Goal: Information Seeking & Learning: Learn about a topic

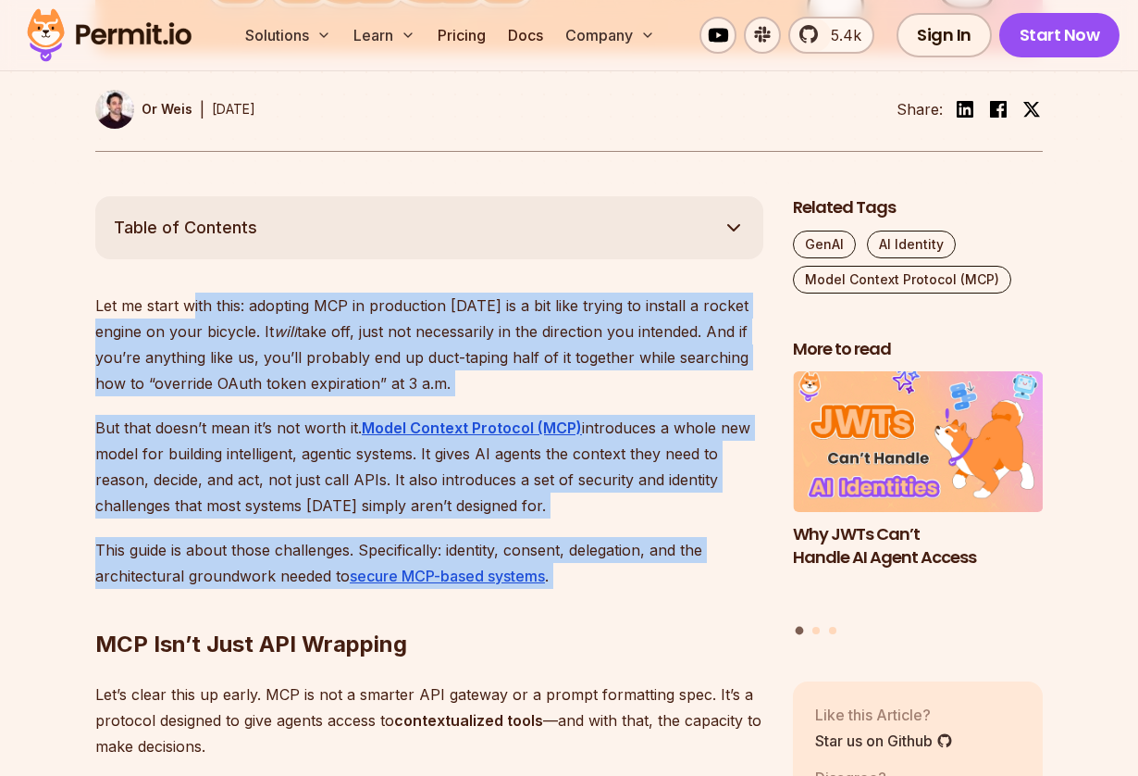
drag, startPoint x: 193, startPoint y: 292, endPoint x: 192, endPoint y: 594, distance: 301.7
click at [192, 592] on h2 "MCP Isn’t Just API Wrapping" at bounding box center [429, 607] width 668 height 104
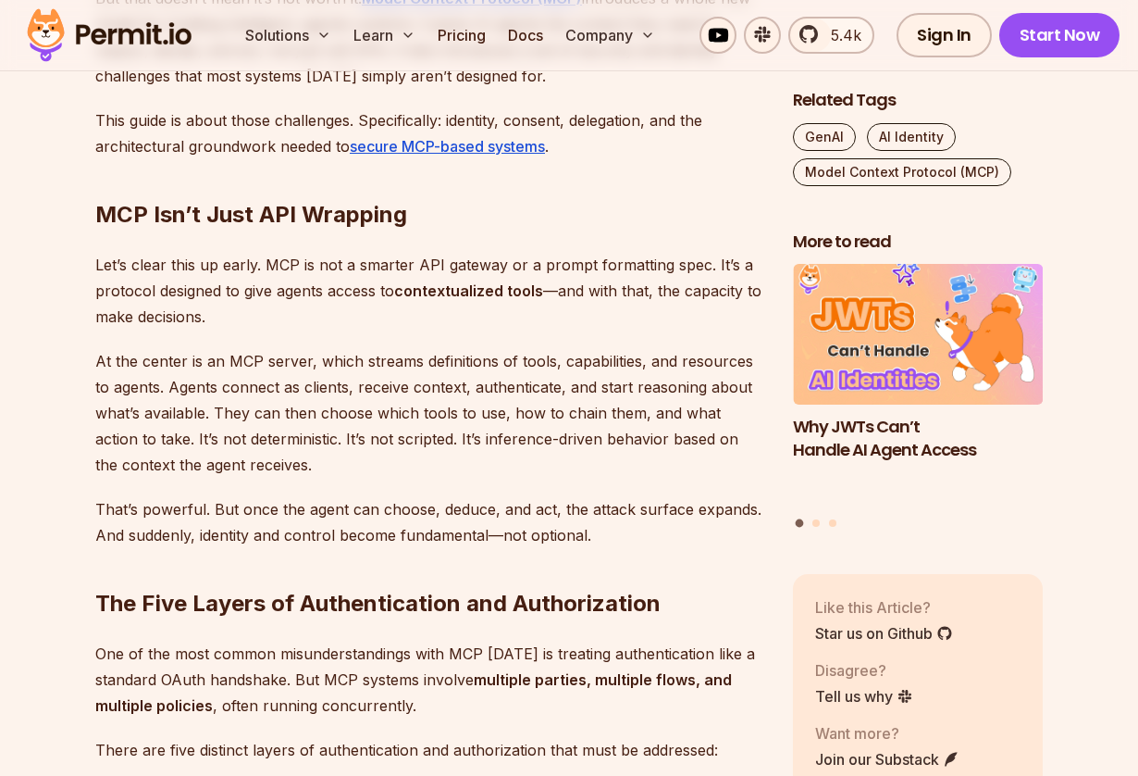
scroll to position [1335, 0]
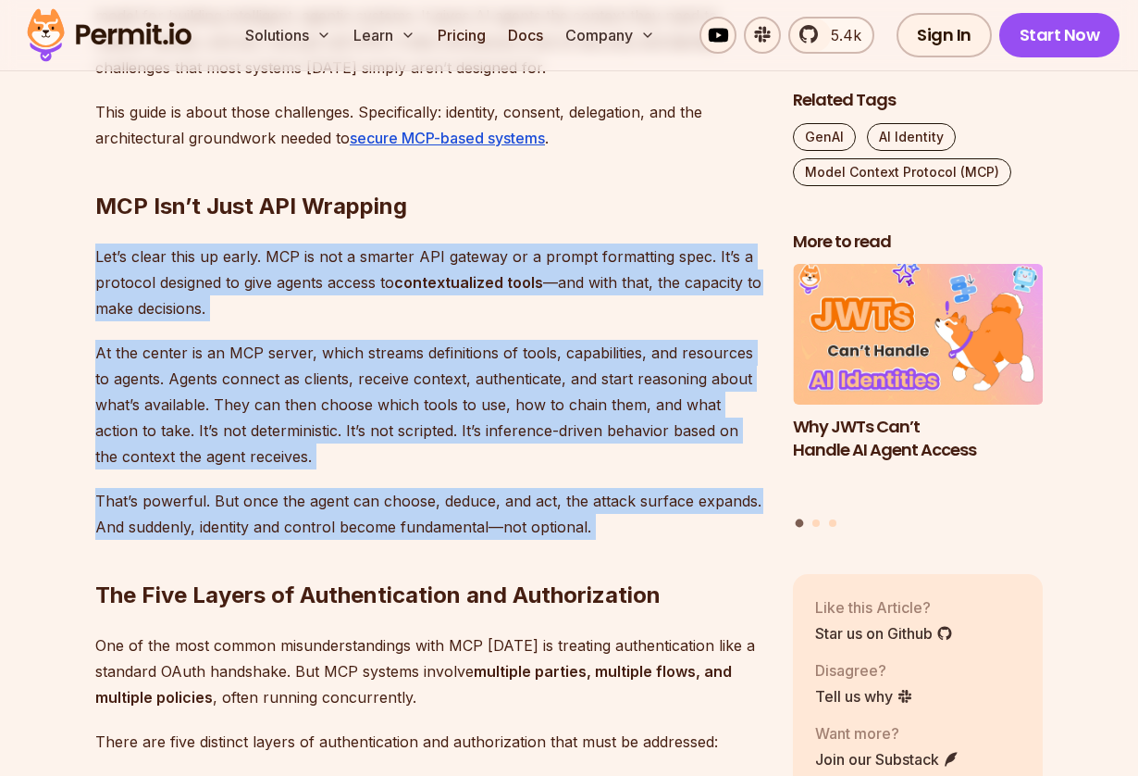
drag, startPoint x: 161, startPoint y: 230, endPoint x: 255, endPoint y: 550, distance: 332.9
click at [255, 550] on h2 "The Five Layers of Authentication and Authorization" at bounding box center [429, 558] width 668 height 104
drag, startPoint x: 329, startPoint y: 550, endPoint x: 156, endPoint y: 168, distance: 418.7
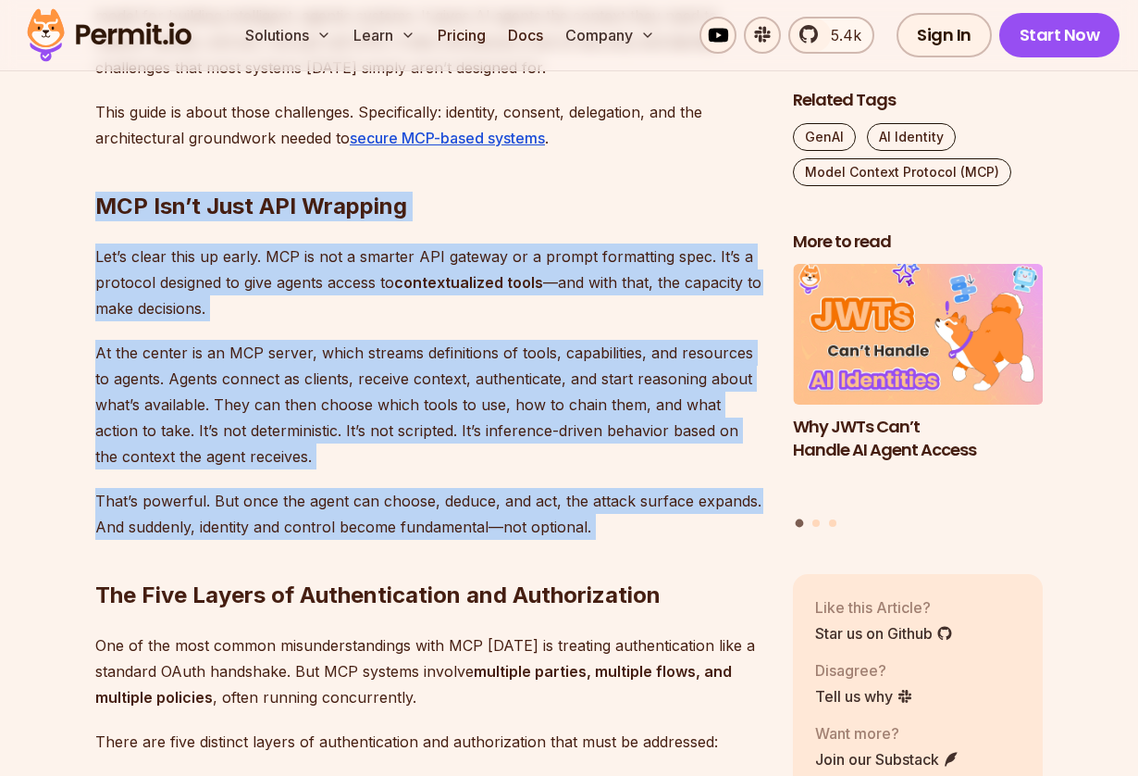
click at [156, 168] on h2 "MCP Isn’t Just API Wrapping" at bounding box center [429, 170] width 668 height 104
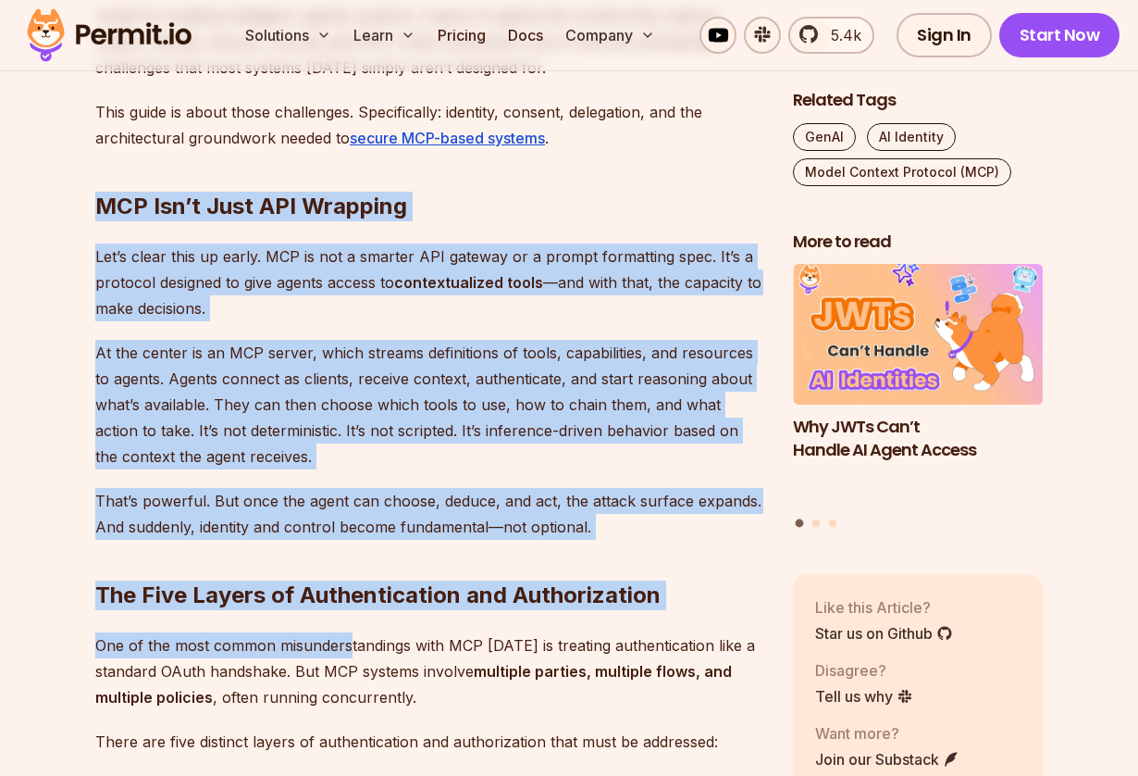
drag, startPoint x: 122, startPoint y: 169, endPoint x: 345, endPoint y: 653, distance: 532.9
click at [345, 653] on p "One of the most common misunderstandings with MCP [DATE] is treating authentica…" at bounding box center [429, 671] width 668 height 78
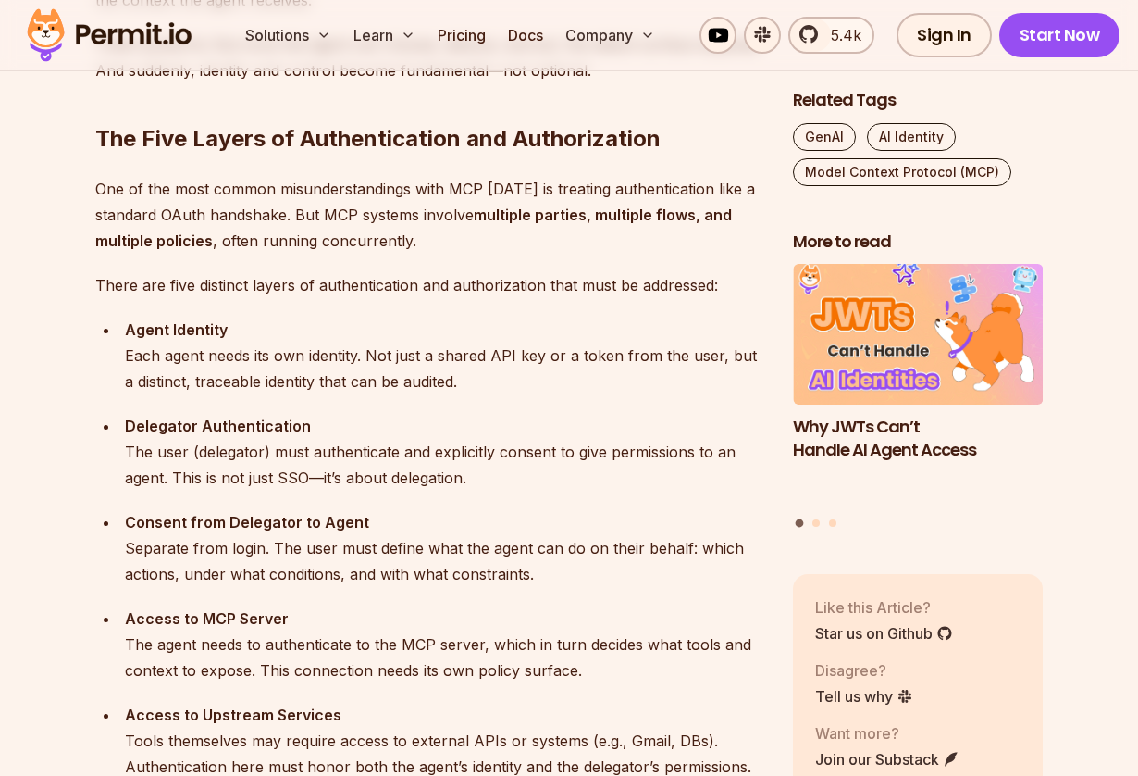
scroll to position [1823, 0]
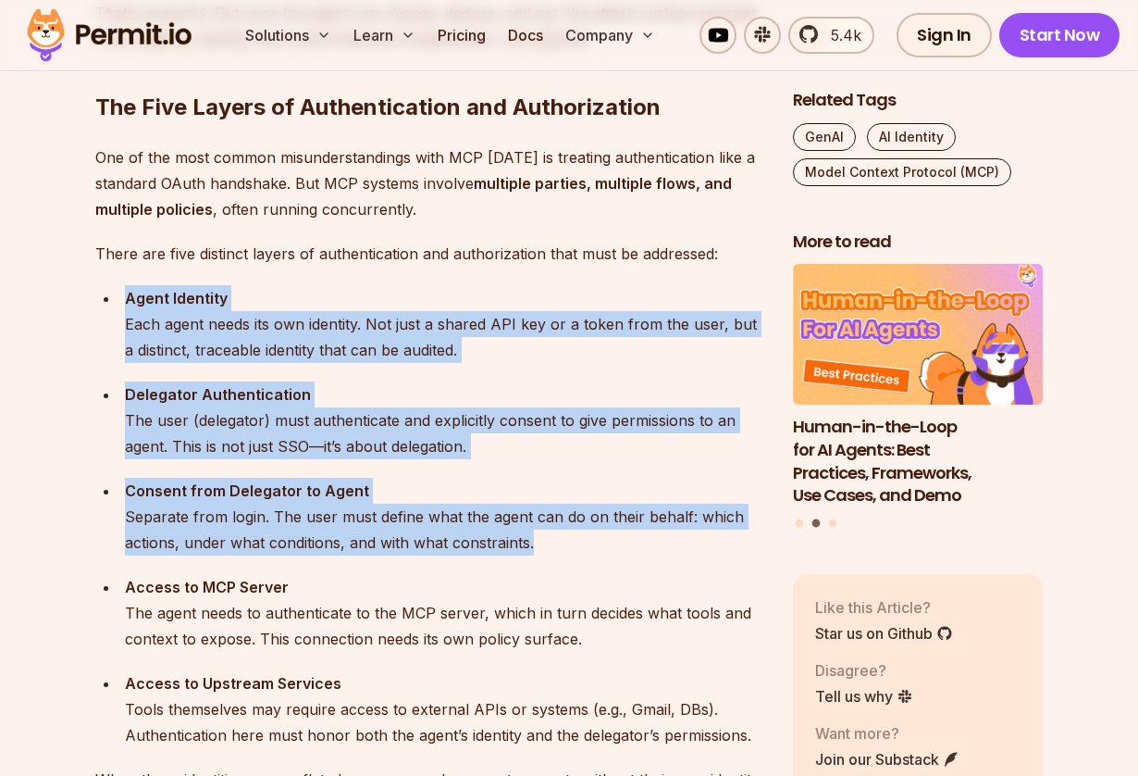
drag, startPoint x: 120, startPoint y: 301, endPoint x: 340, endPoint y: 558, distance: 338.1
click at [340, 558] on ul "Agent Identity Each agent needs its own identity. Not just a shared API key or …" at bounding box center [429, 516] width 668 height 463
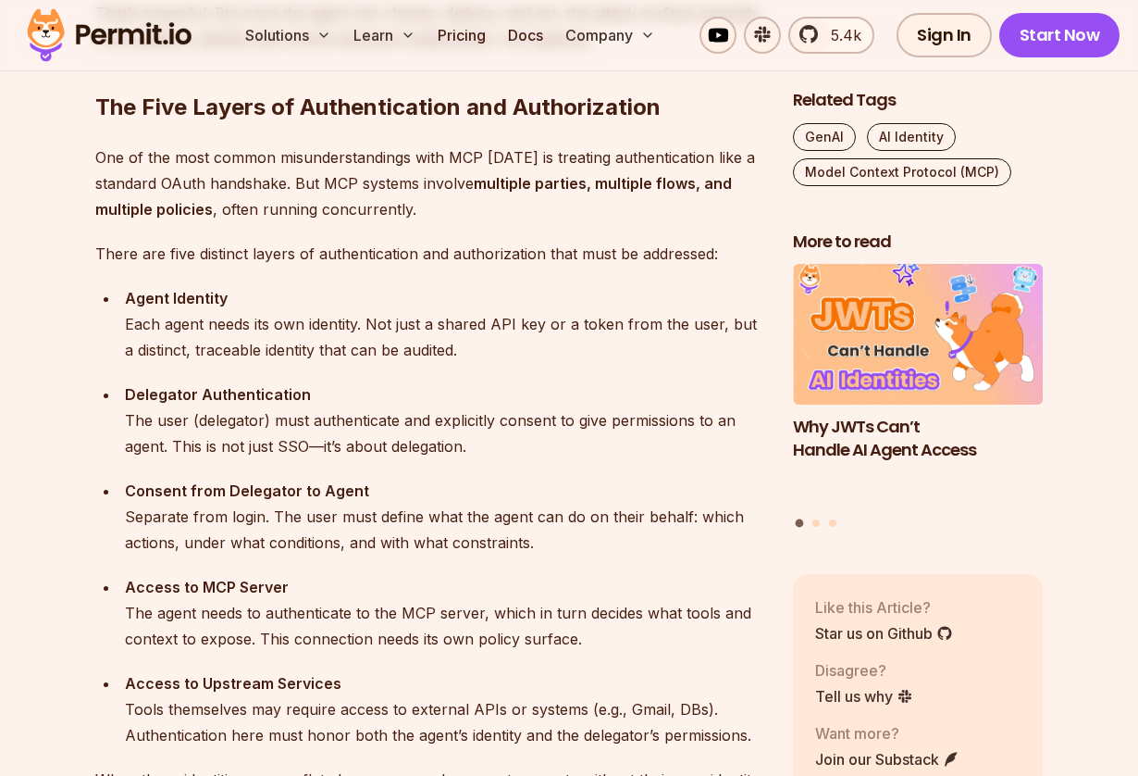
click at [199, 398] on strong "Delegator Authentication" at bounding box center [218, 394] width 186 height 19
click at [143, 394] on strong "Delegator Authentication" at bounding box center [218, 394] width 186 height 19
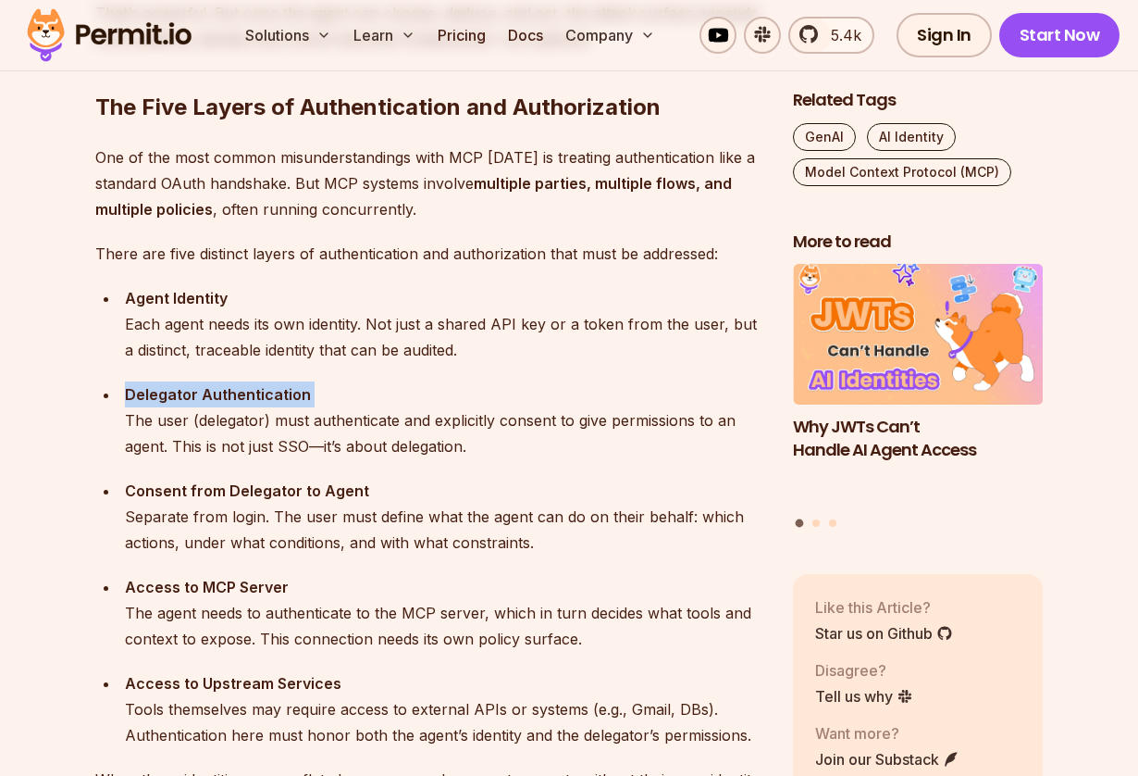
click at [143, 394] on strong "Delegator Authentication" at bounding box center [218, 394] width 186 height 19
click at [265, 478] on div "Consent from Delegator to Agent Separate from login. The user must define what …" at bounding box center [444, 517] width 639 height 78
click at [246, 499] on strong "Consent from Delegator to Agent" at bounding box center [247, 490] width 244 height 19
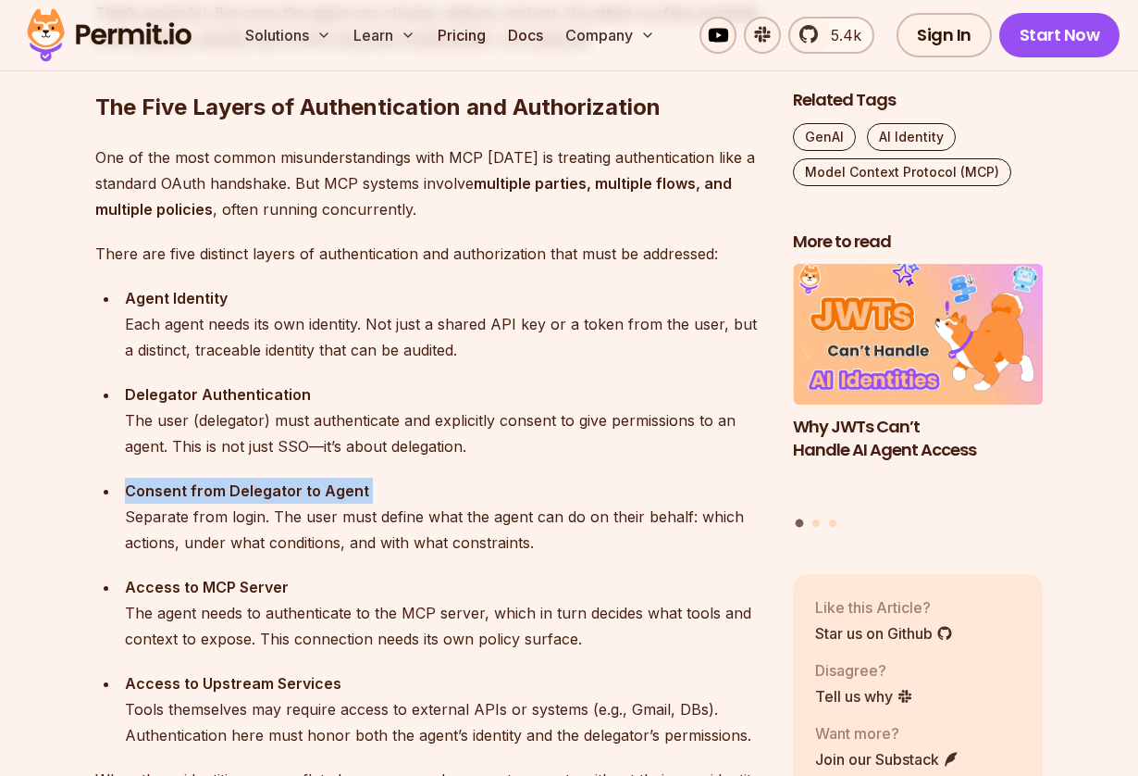
click at [246, 499] on strong "Consent from Delegator to Agent" at bounding box center [247, 490] width 244 height 19
click at [264, 493] on strong "Consent from Delegator to Agent" at bounding box center [247, 490] width 244 height 19
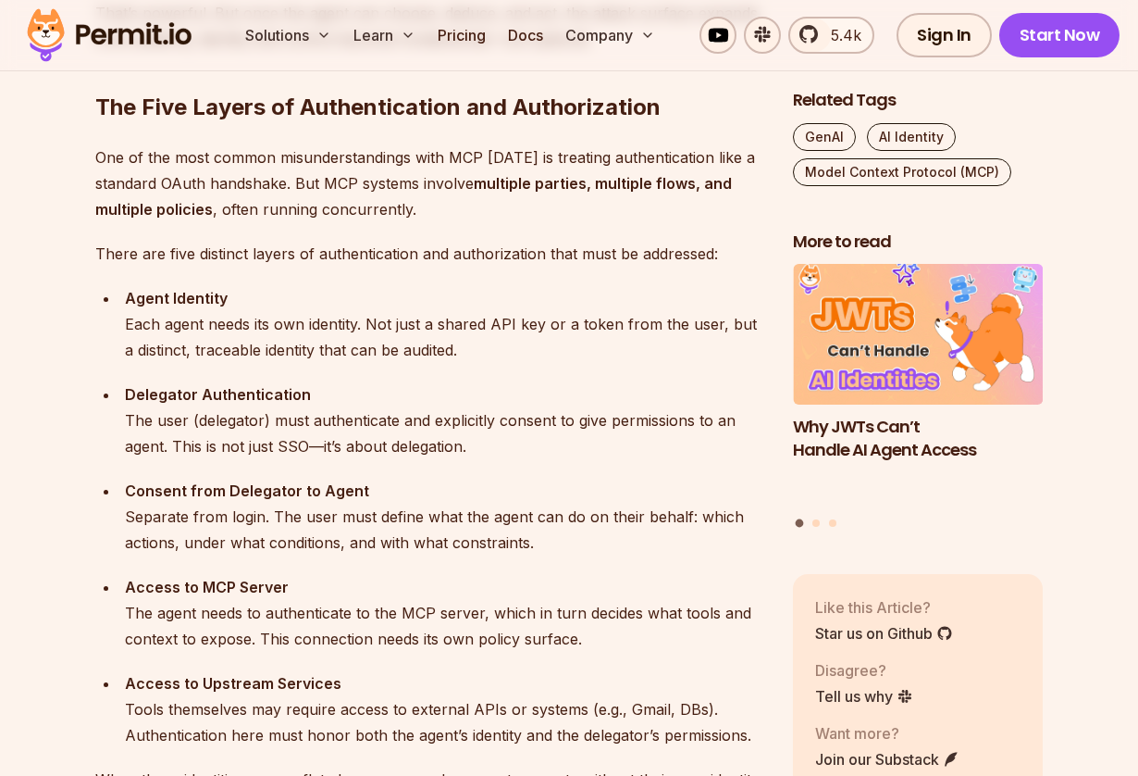
click at [264, 491] on strong "Consent from Delegator to Agent" at bounding box center [247, 490] width 244 height 19
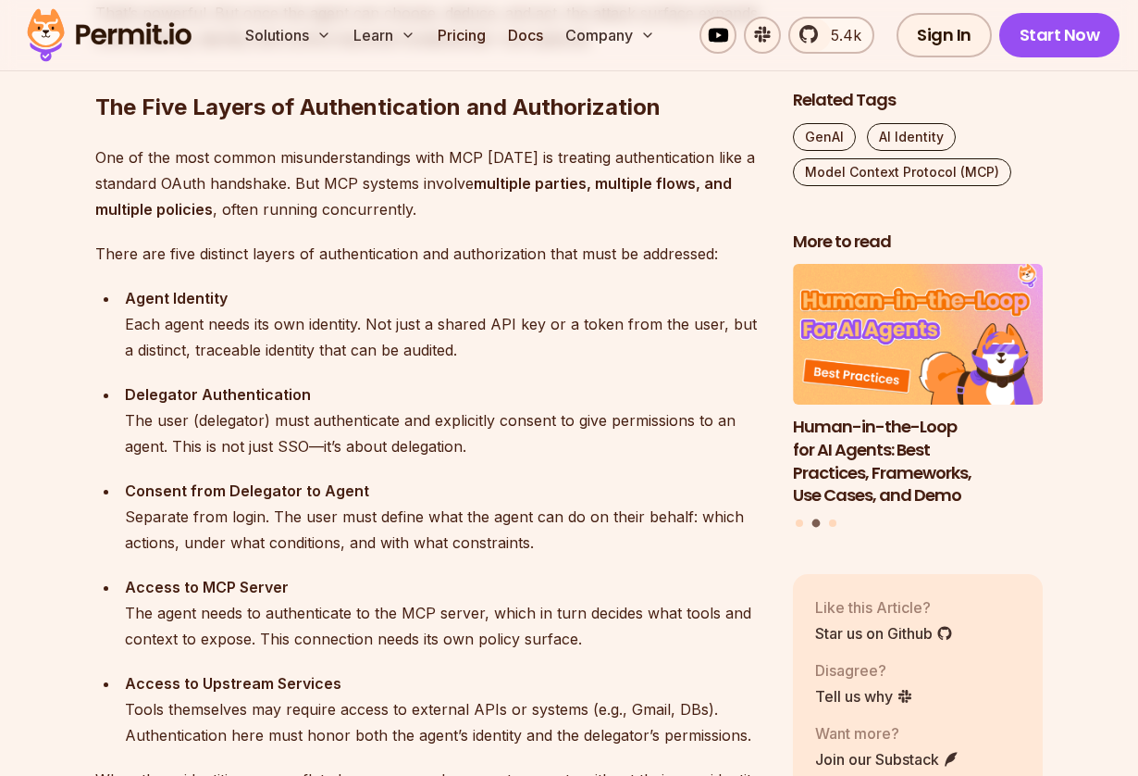
click at [233, 413] on div "Delegator Authentication The user (delegator) must authenticate and explicitly …" at bounding box center [444, 420] width 639 height 78
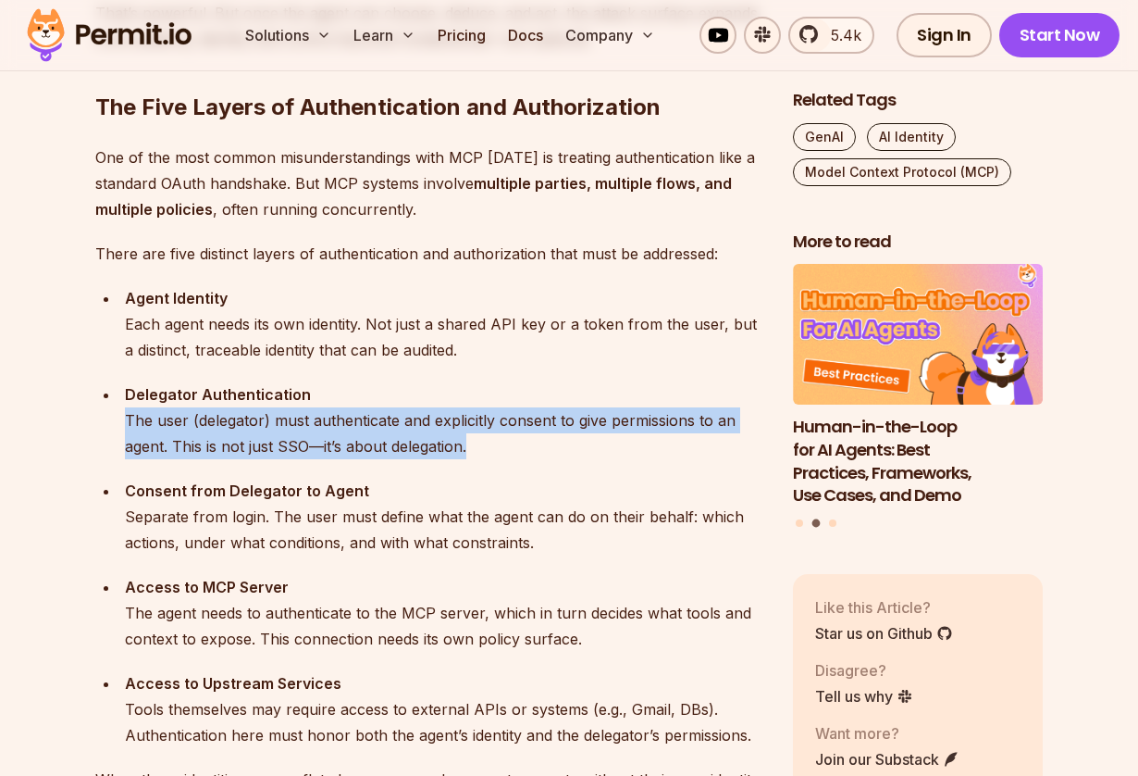
click at [233, 413] on div "Delegator Authentication The user (delegator) must authenticate and explicitly …" at bounding box center [444, 420] width 639 height 78
click at [234, 451] on div "Delegator Authentication The user (delegator) must authenticate and explicitly …" at bounding box center [444, 420] width 639 height 78
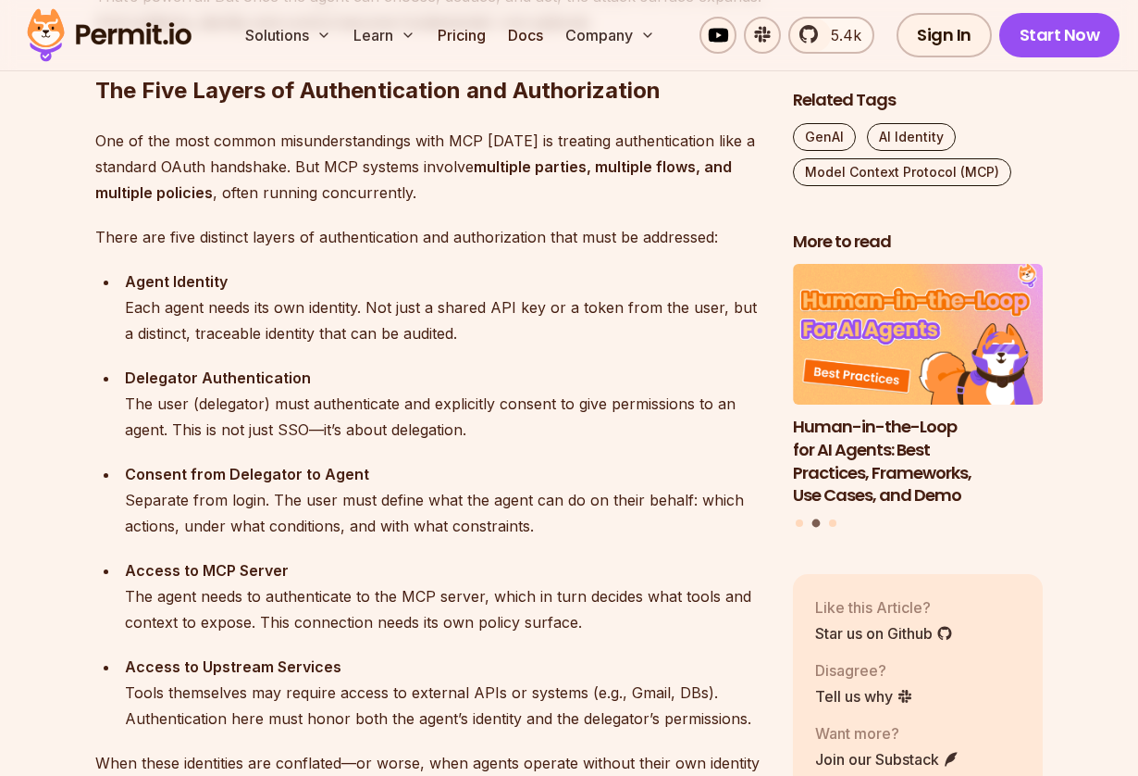
scroll to position [1852, 0]
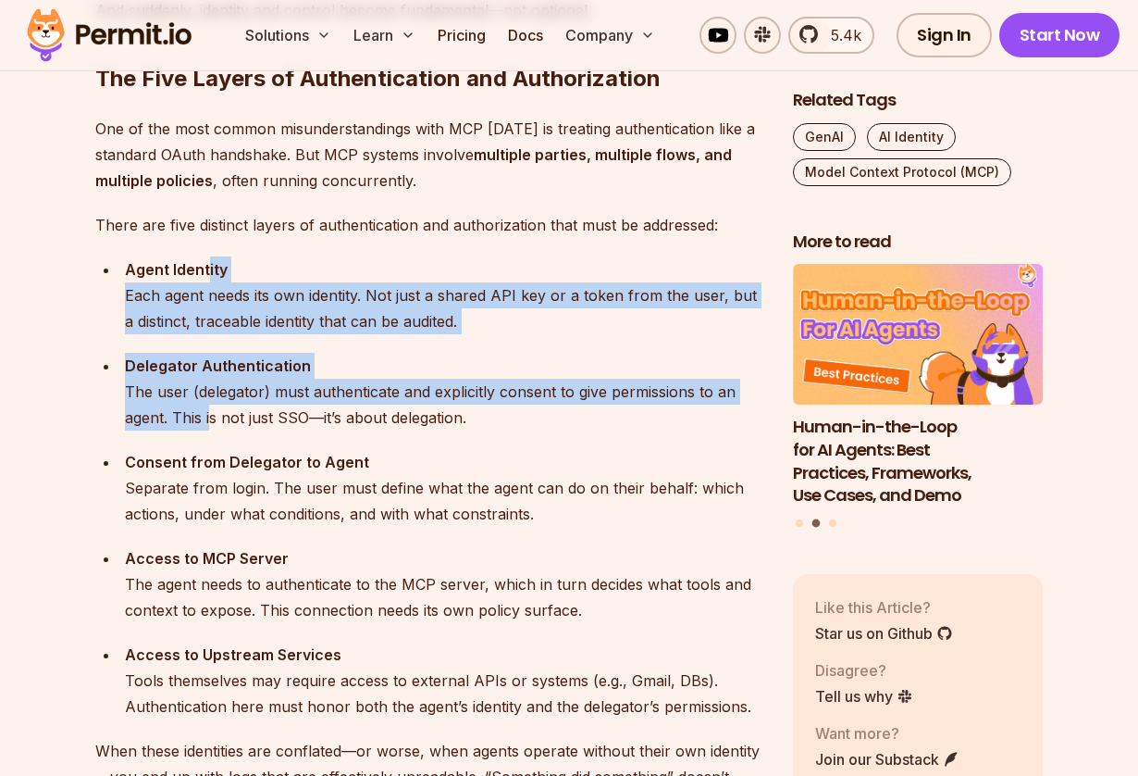
drag, startPoint x: 208, startPoint y: 428, endPoint x: 208, endPoint y: 274, distance: 153.6
click at [208, 274] on ul "Agent Identity Each agent needs its own identity. Not just a shared API key or …" at bounding box center [429, 487] width 668 height 463
click at [208, 274] on strong "Agent Identity" at bounding box center [176, 269] width 103 height 19
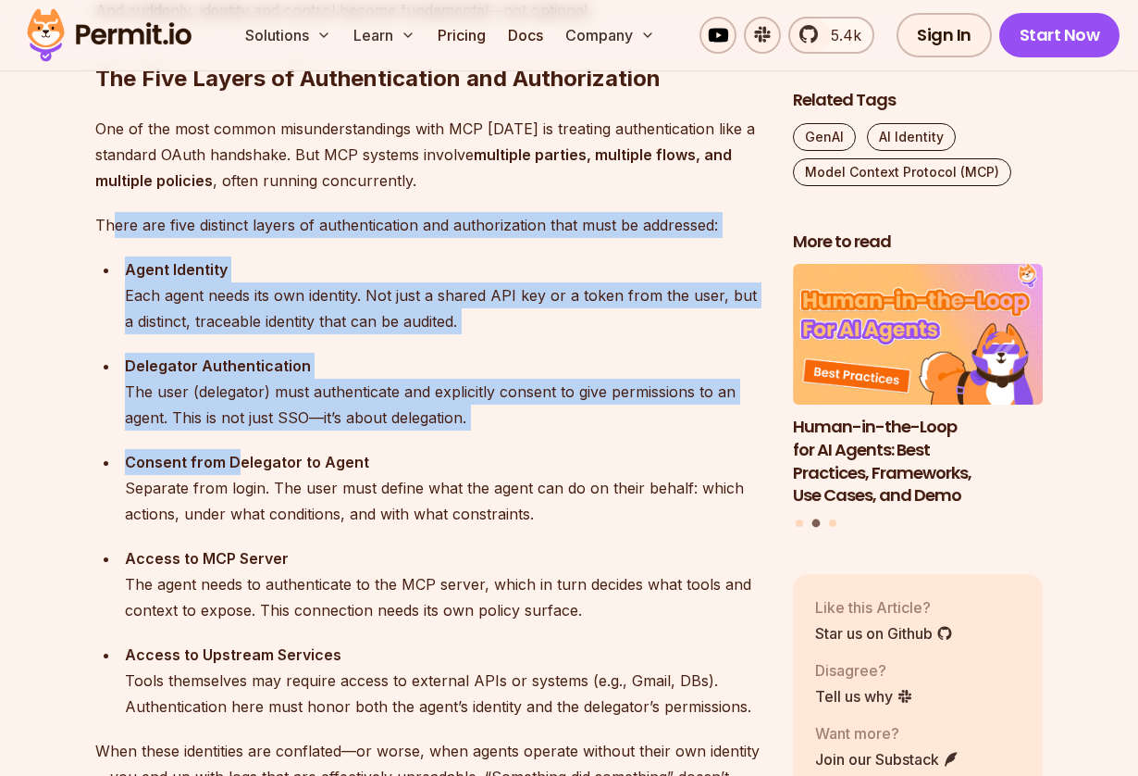
drag, startPoint x: 116, startPoint y: 227, endPoint x: 239, endPoint y: 461, distance: 264.5
click at [239, 461] on strong "Consent from Delegator to Agent" at bounding box center [247, 462] width 244 height 19
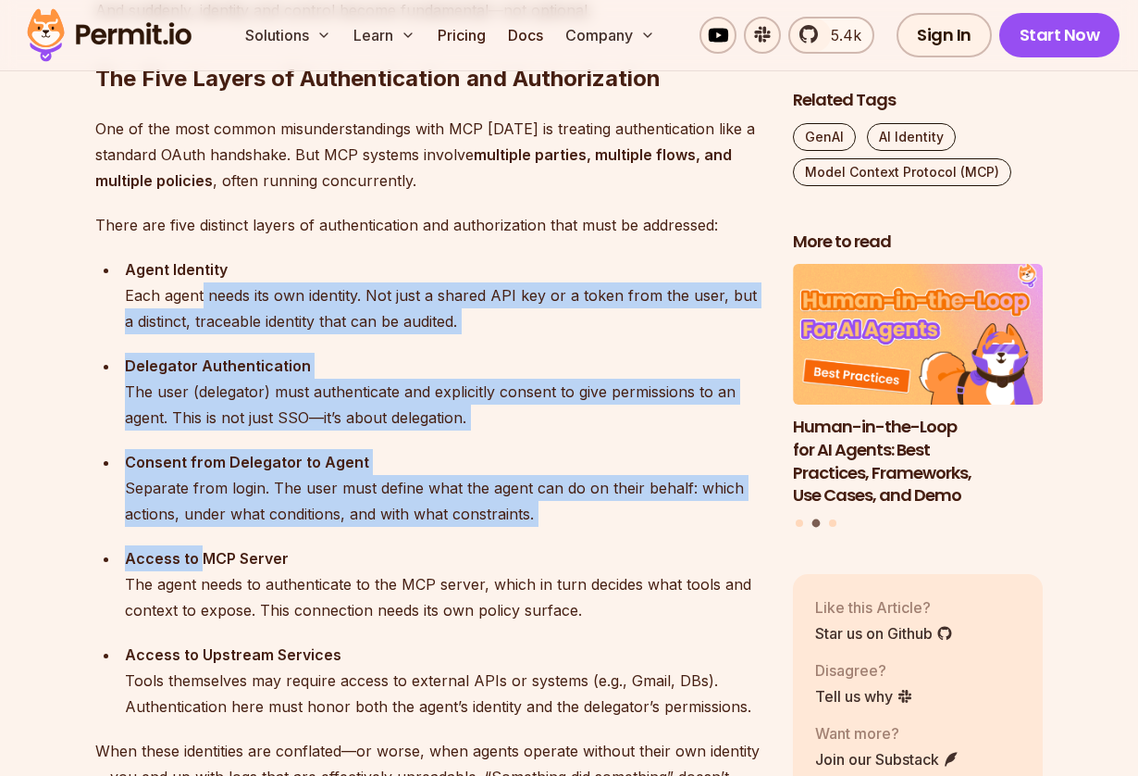
drag, startPoint x: 202, startPoint y: 556, endPoint x: 202, endPoint y: 281, distance: 274.9
click at [202, 282] on ul "Agent Identity Each agent needs its own identity. Not just a shared API key or …" at bounding box center [429, 487] width 668 height 463
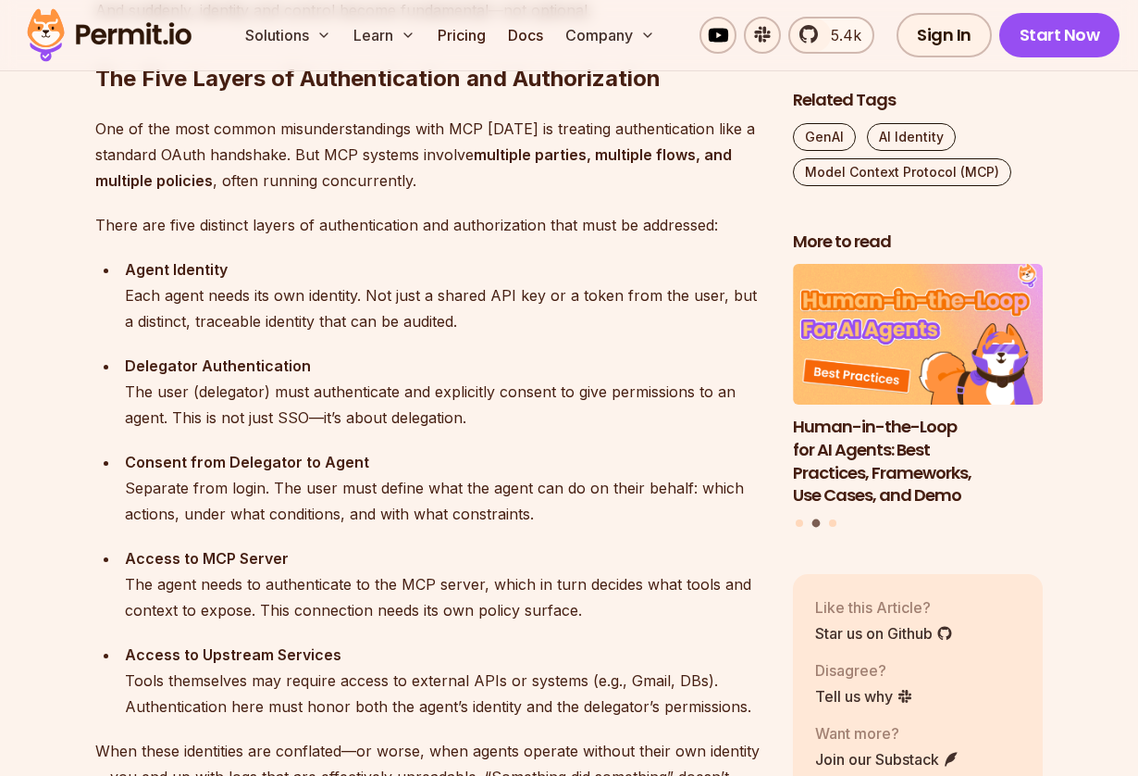
click at [202, 281] on div "Agent Identity Each agent needs its own identity. Not just a shared API key or …" at bounding box center [444, 295] width 639 height 78
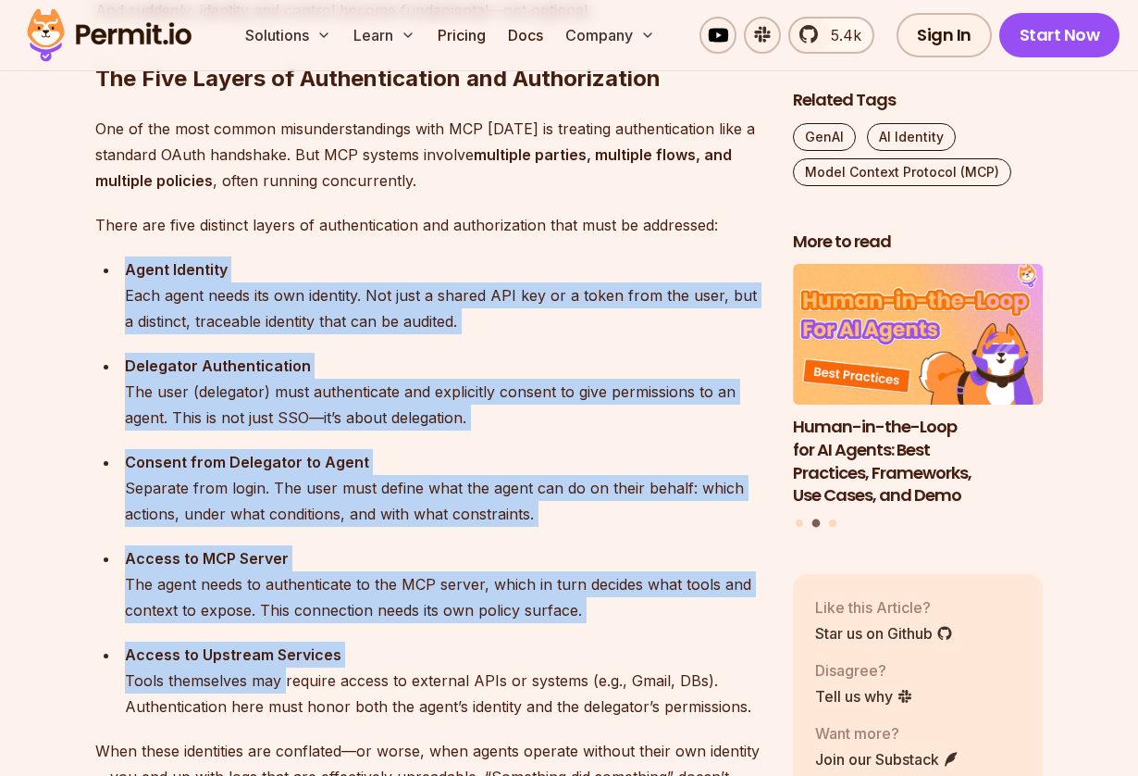
drag, startPoint x: 122, startPoint y: 242, endPoint x: 285, endPoint y: 677, distance: 465.3
click at [284, 677] on div "Access to Upstream Services Tools themselves may require access to external API…" at bounding box center [444, 680] width 639 height 78
drag, startPoint x: 297, startPoint y: 641, endPoint x: 151, endPoint y: 266, distance: 403.2
click at [151, 266] on ul "Agent Identity Each agent needs its own identity. Not just a shared API key or …" at bounding box center [429, 487] width 668 height 463
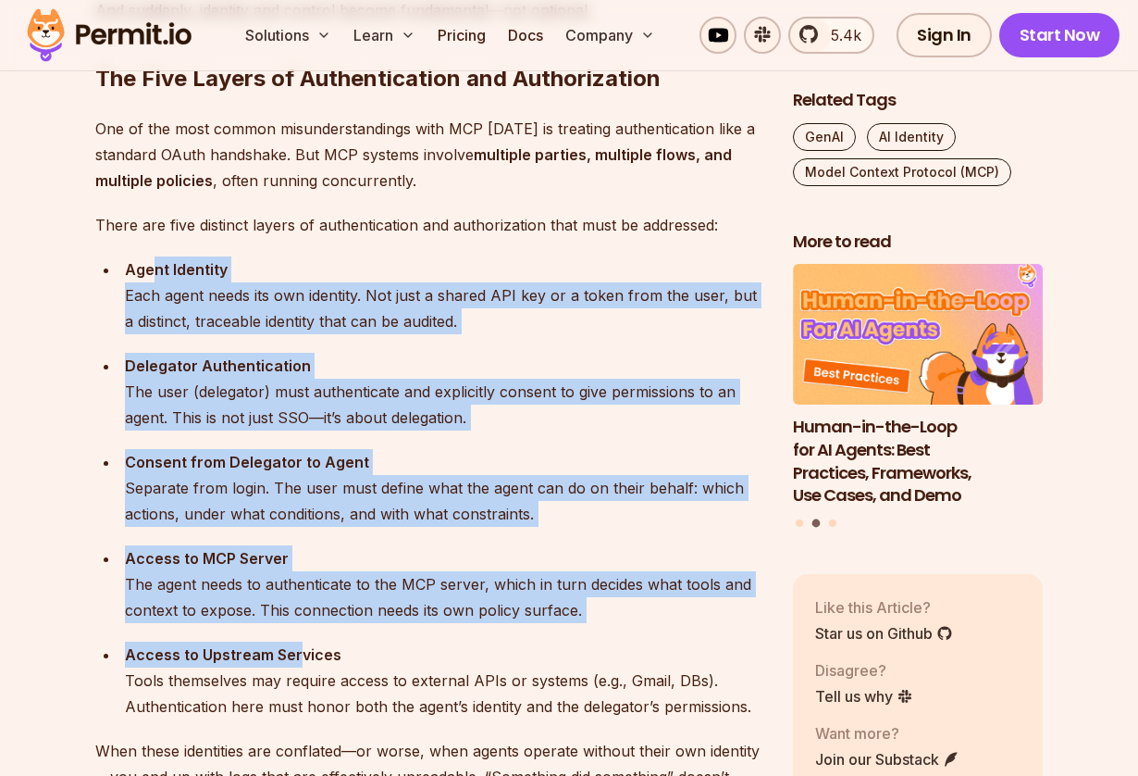
click at [151, 266] on strong "Agent Identity" at bounding box center [176, 269] width 103 height 19
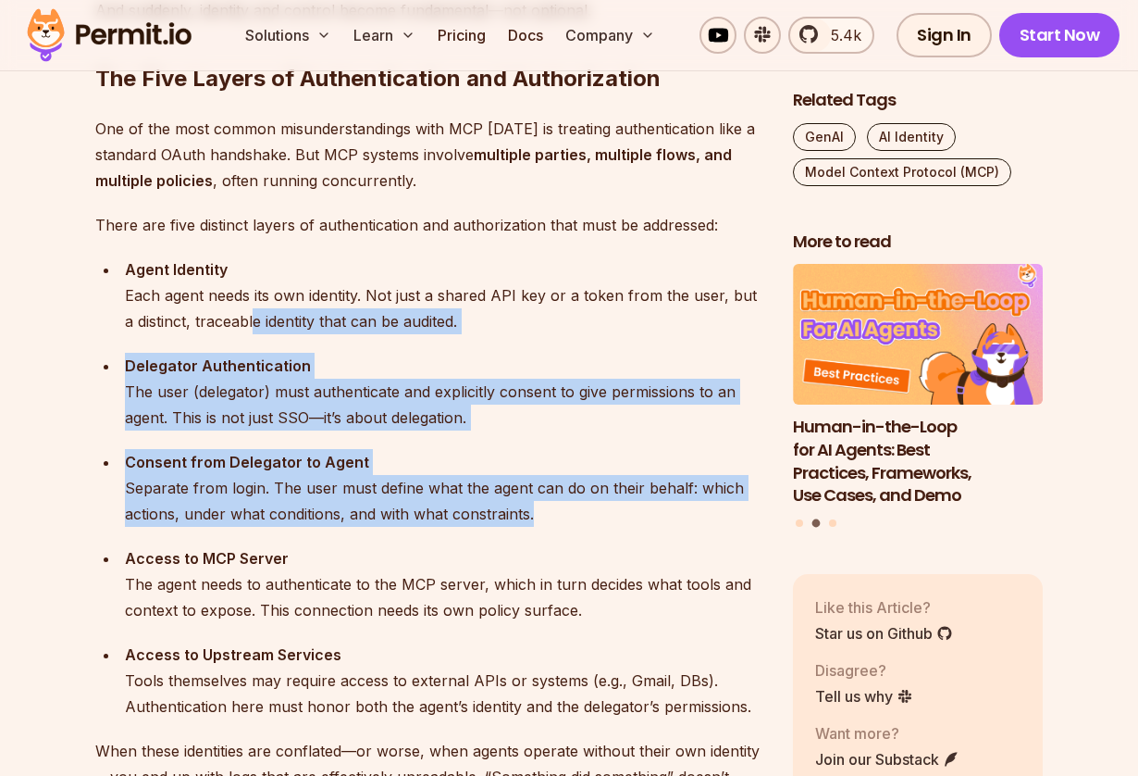
drag, startPoint x: 243, startPoint y: 535, endPoint x: 243, endPoint y: 320, distance: 214.7
click at [243, 321] on ul "Agent Identity Each agent needs its own identity. Not just a shared API key or …" at bounding box center [429, 487] width 668 height 463
click at [243, 320] on div "Agent Identity Each agent needs its own identity. Not just a shared API key or …" at bounding box center [444, 295] width 639 height 78
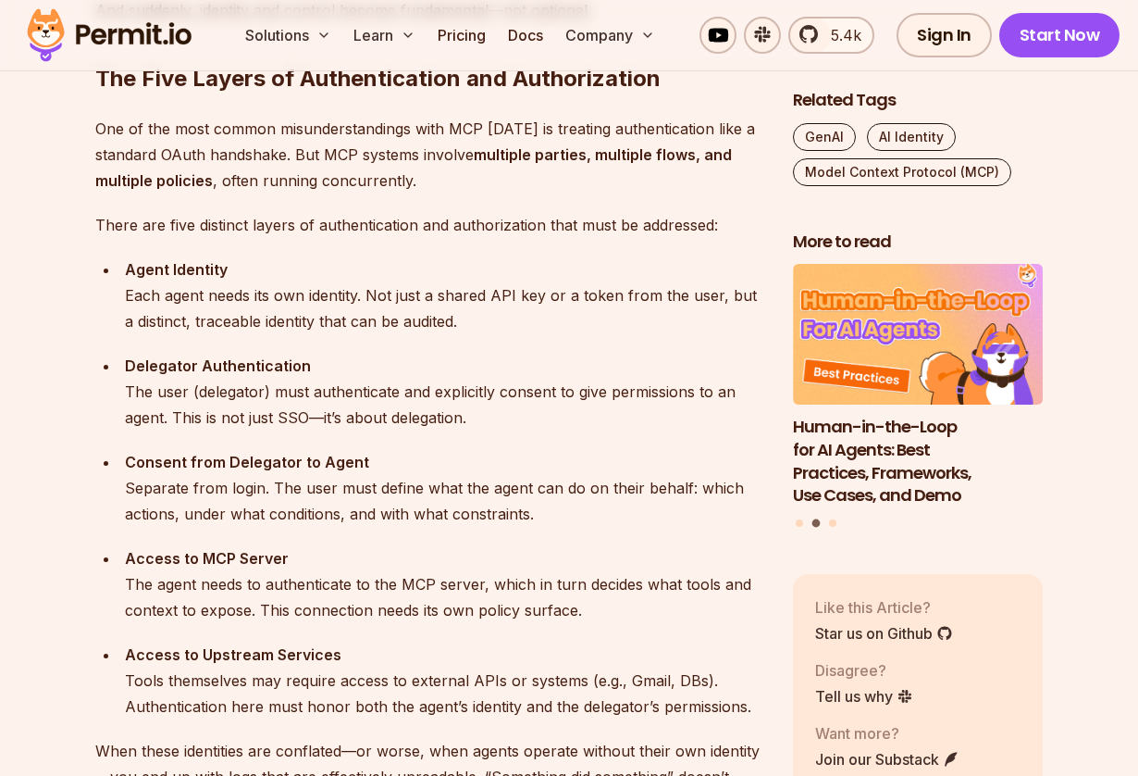
click at [245, 341] on ul "Agent Identity Each agent needs its own identity. Not just a shared API key or …" at bounding box center [429, 487] width 668 height 463
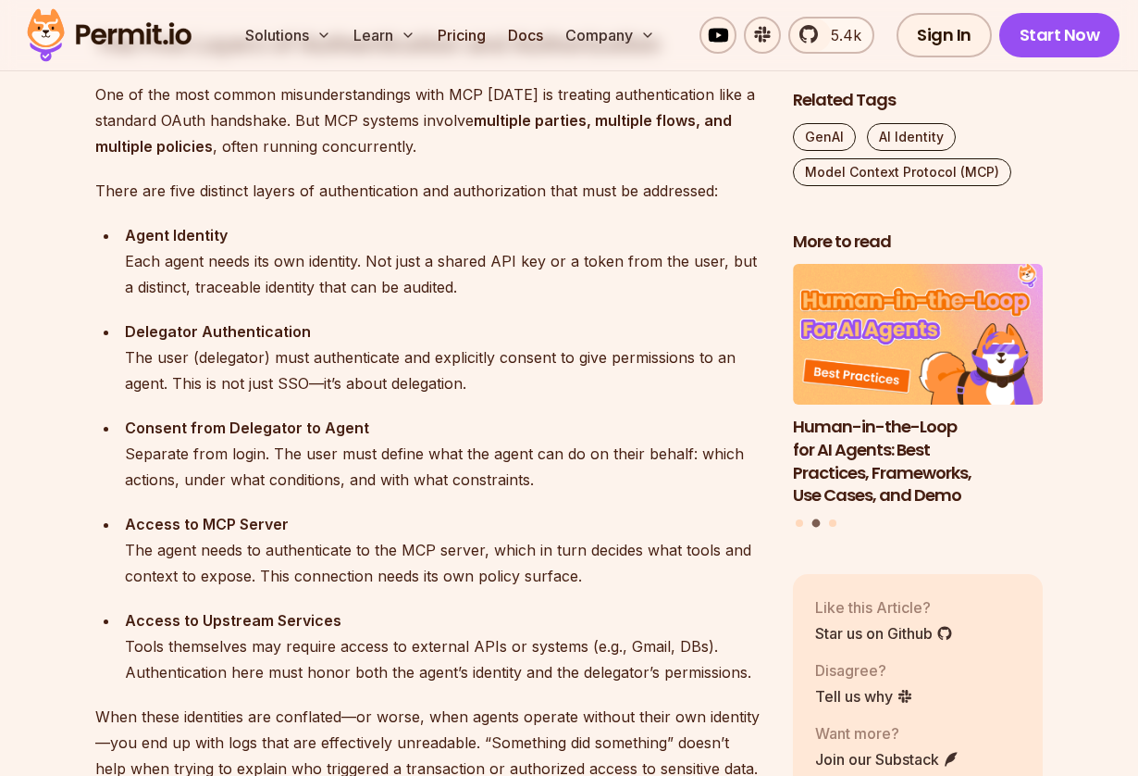
scroll to position [1901, 0]
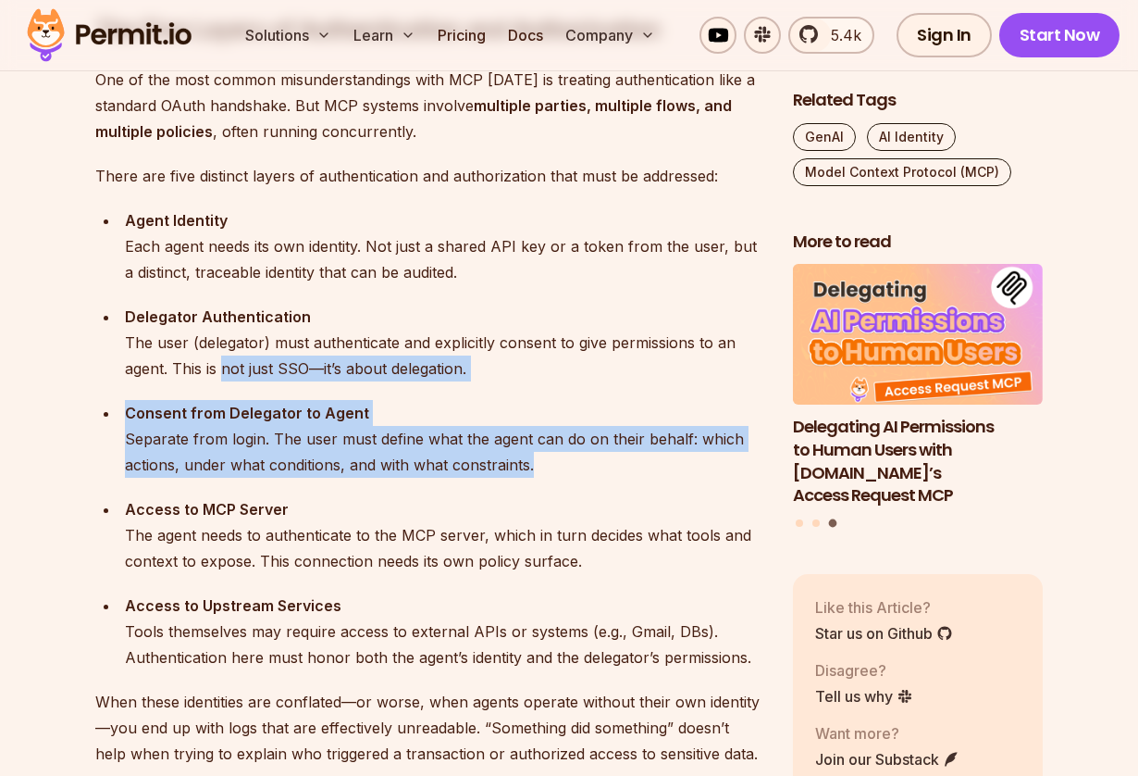
drag, startPoint x: 222, startPoint y: 489, endPoint x: 222, endPoint y: 370, distance: 118.5
click at [222, 370] on ul "Agent Identity Each agent needs its own identity. Not just a shared API key or …" at bounding box center [429, 438] width 668 height 463
click at [222, 370] on div "Delegator Authentication The user (delegator) must authenticate and explicitly …" at bounding box center [444, 343] width 639 height 78
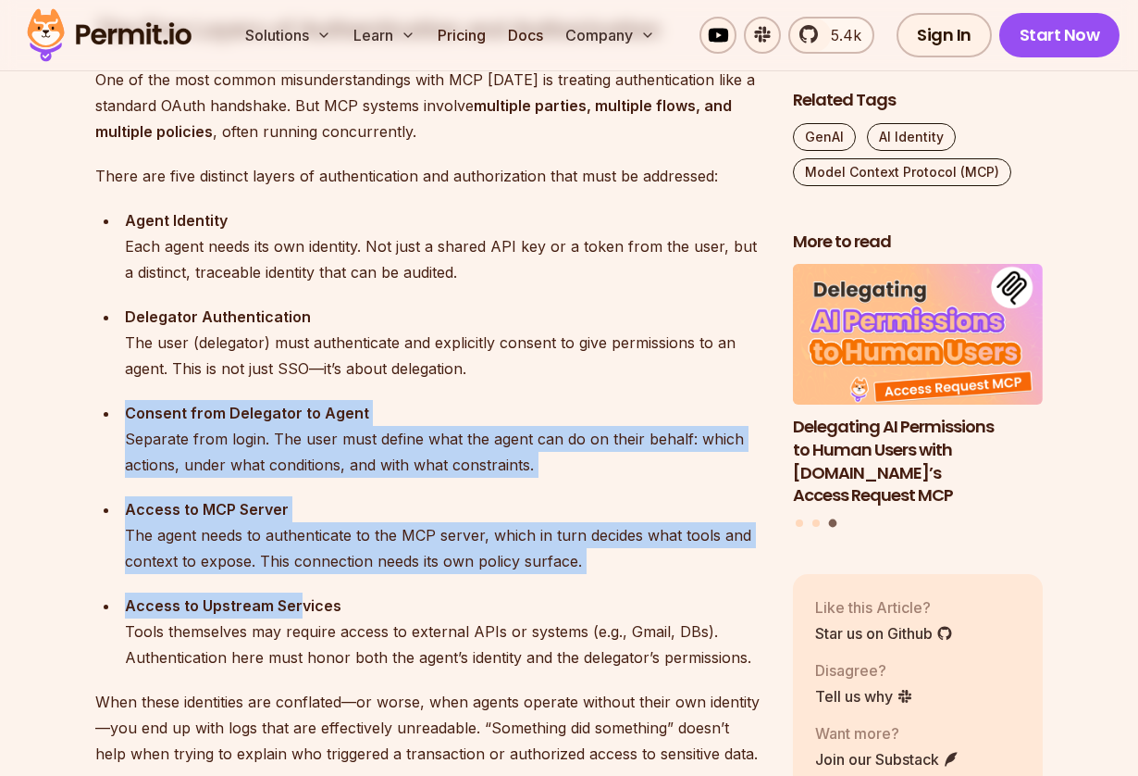
drag, startPoint x: 125, startPoint y: 403, endPoint x: 294, endPoint y: 598, distance: 257.8
click at [294, 597] on ul "Agent Identity Each agent needs its own identity. Not just a shared API key or …" at bounding box center [429, 438] width 668 height 463
click at [294, 598] on strong "Access to Upstream Services" at bounding box center [233, 605] width 217 height 19
drag, startPoint x: 327, startPoint y: 593, endPoint x: 119, endPoint y: 416, distance: 273.0
click at [122, 418] on ul "Agent Identity Each agent needs its own identity. Not just a shared API key or …" at bounding box center [429, 438] width 668 height 463
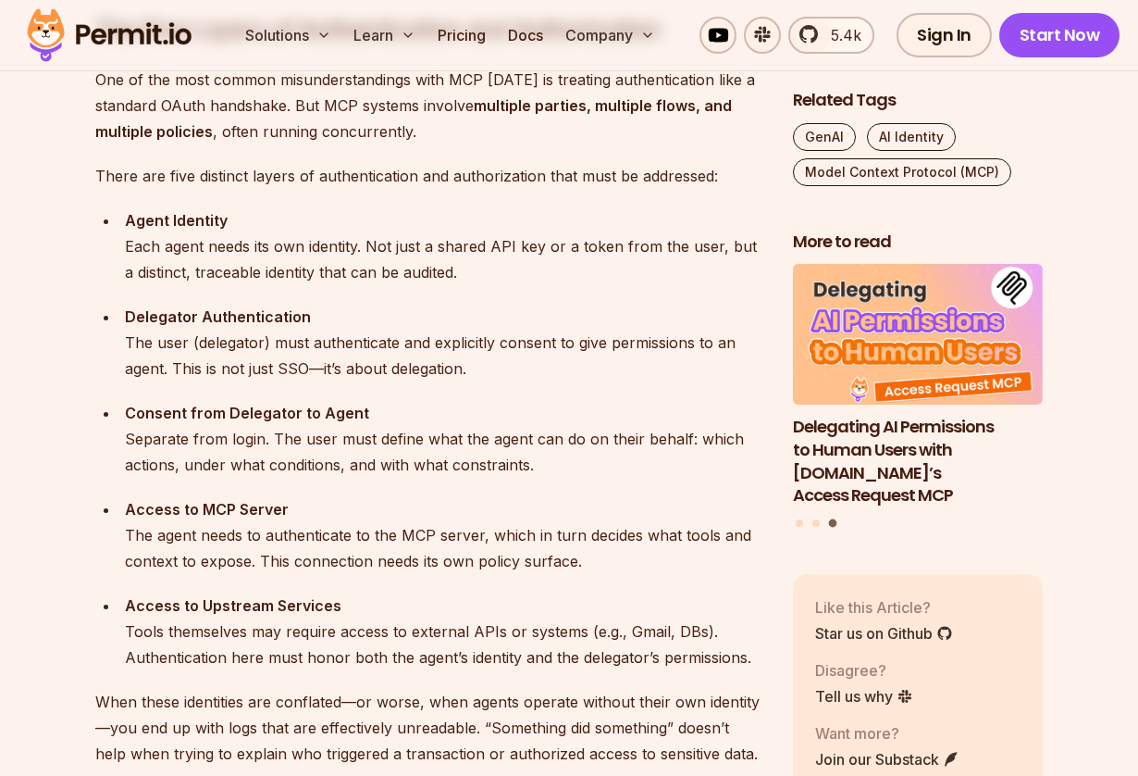
click at [119, 416] on li "Consent from Delegator to Agent Separate from login. The user must define what …" at bounding box center [441, 439] width 644 height 78
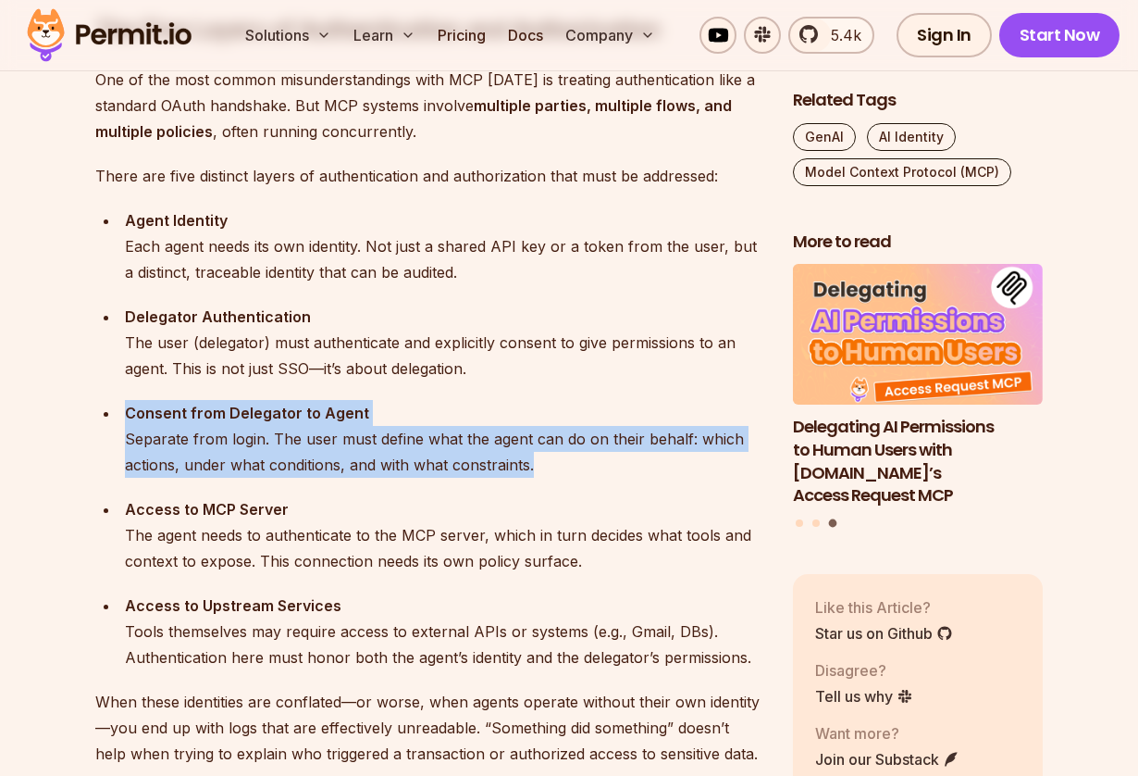
drag, startPoint x: 116, startPoint y: 410, endPoint x: 590, endPoint y: 478, distance: 479.7
click at [590, 478] on ul "Agent Identity Each agent needs its own identity. Not just a shared API key or …" at bounding box center [429, 438] width 668 height 463
drag, startPoint x: 581, startPoint y: 474, endPoint x: 115, endPoint y: 383, distance: 475.2
click at [115, 383] on ul "Agent Identity Each agent needs its own identity. Not just a shared API key or …" at bounding box center [429, 438] width 668 height 463
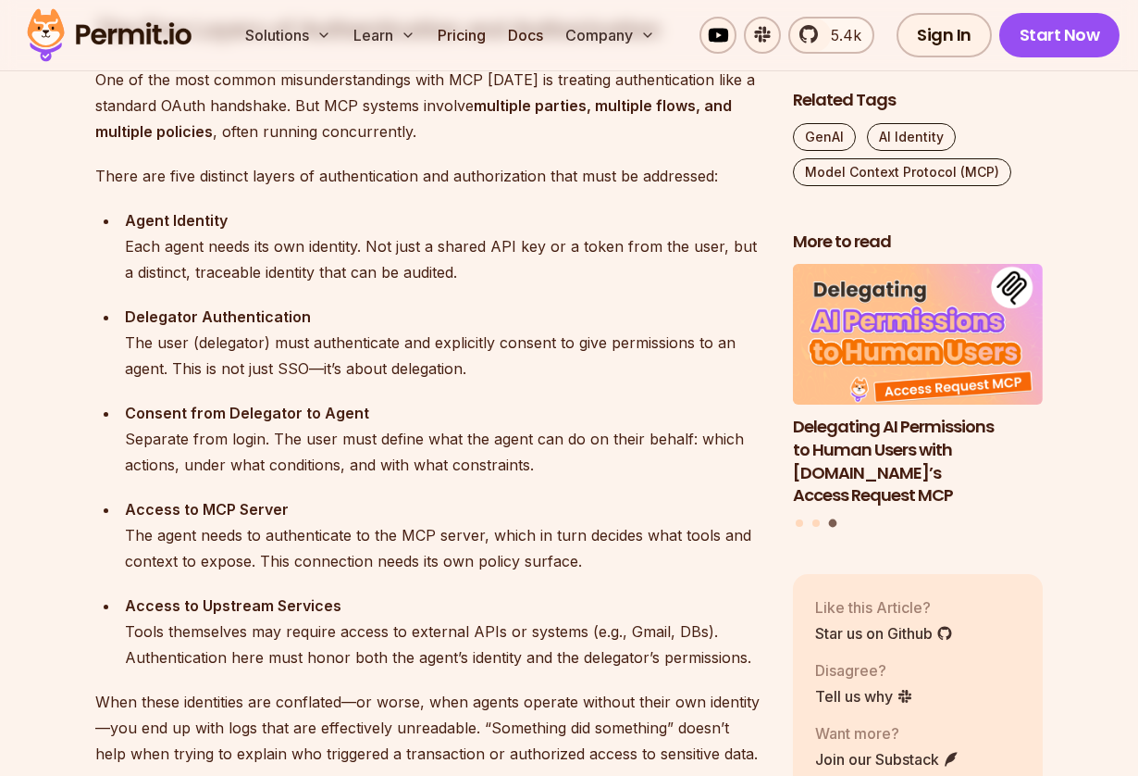
click at [115, 383] on ul "Agent Identity Each agent needs its own identity. Not just a shared API key or …" at bounding box center [429, 438] width 668 height 463
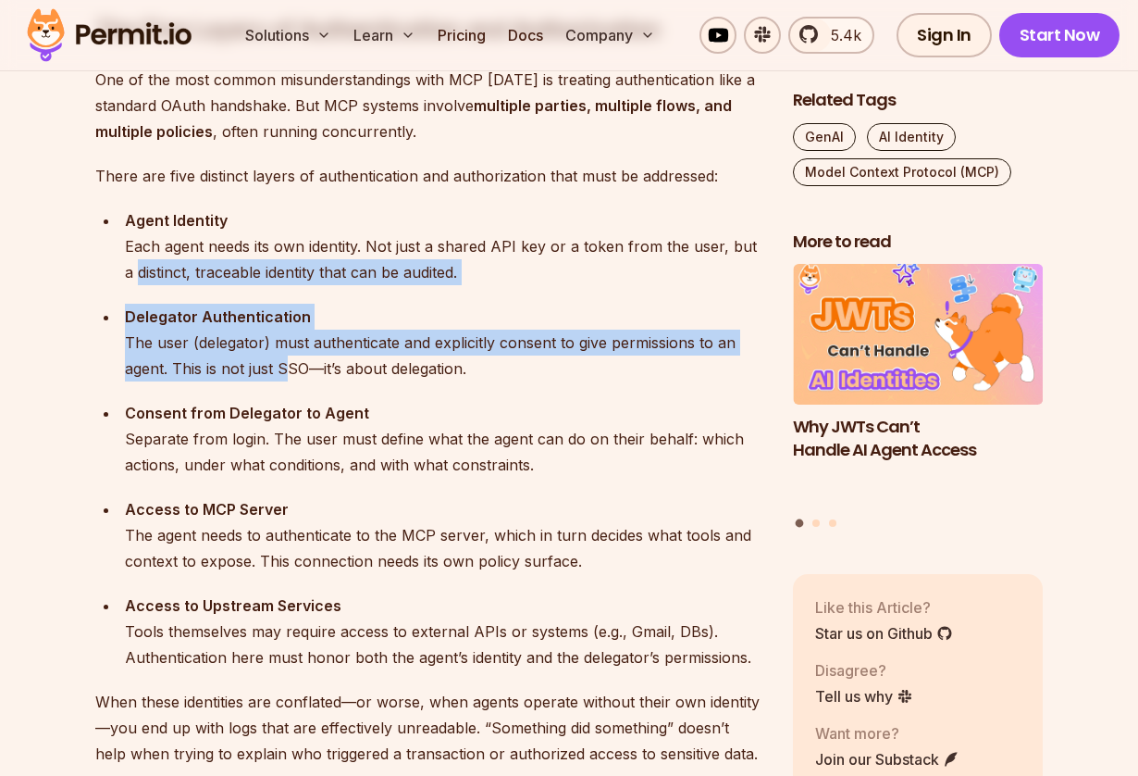
drag, startPoint x: 287, startPoint y: 362, endPoint x: 121, endPoint y: 278, distance: 185.8
click at [121, 278] on ul "Agent Identity Each agent needs its own identity. Not just a shared API key or …" at bounding box center [429, 438] width 668 height 463
click at [121, 278] on li "Agent Identity Each agent needs its own identity. Not just a shared API key or …" at bounding box center [441, 246] width 644 height 78
